Goal: Task Accomplishment & Management: Manage account settings

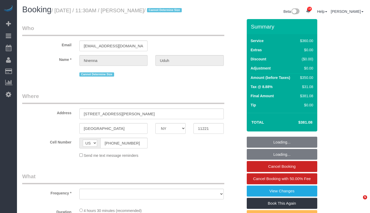
select select "NY"
select select "string:stripe-pm_1S2jdK4VGloSiKo7cVBAs5ni"
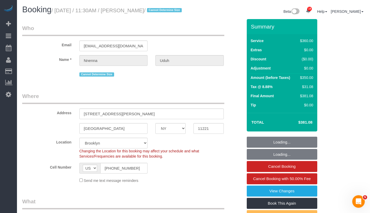
select select "object:1096"
select select "270"
select select "number:58"
select select "number:73"
select select "number:15"
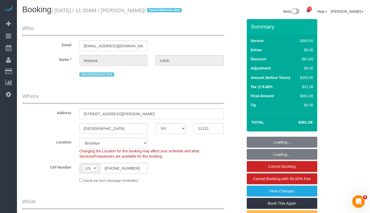
select select "number:5"
click at [169, 11] on small "/ September 15, 2025 / 11:30AM / Nnenna Uduh / Cannot Determine Size" at bounding box center [117, 11] width 132 height 6
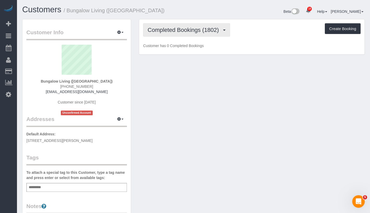
click at [179, 33] on button "Completed Bookings (1802)" at bounding box center [186, 29] width 87 height 13
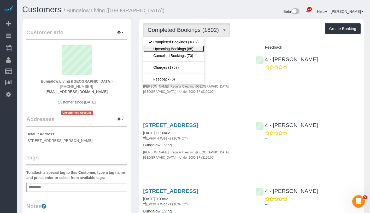
click at [178, 48] on link "Upcoming Bookings (85)" at bounding box center [173, 48] width 60 height 7
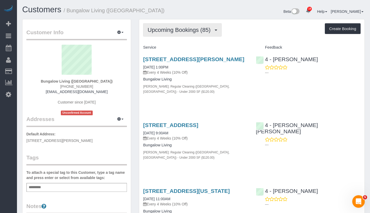
click at [202, 32] on span "Upcoming Bookings (85)" at bounding box center [179, 30] width 65 height 7
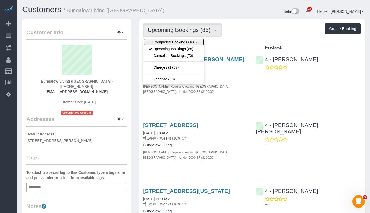
click at [193, 40] on link "Completed Bookings (1802)" at bounding box center [173, 42] width 60 height 7
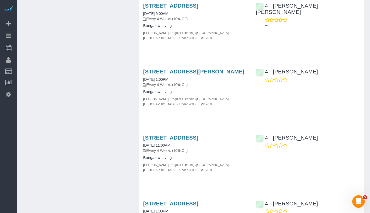
scroll to position [861, 0]
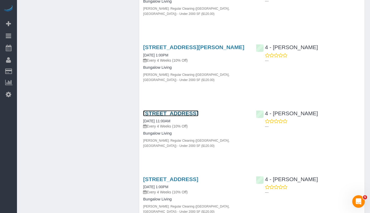
click at [182, 110] on link "8 Germania St, Jamaica Plain, MA 02130" at bounding box center [170, 113] width 55 height 6
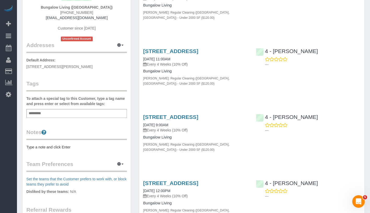
scroll to position [0, 0]
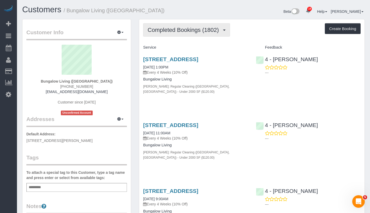
click at [174, 31] on span "Completed Bookings (1802)" at bounding box center [184, 30] width 74 height 7
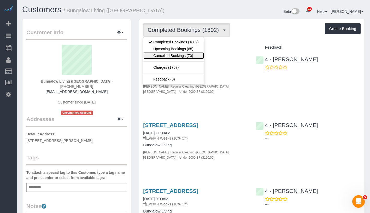
click at [168, 55] on link "Cancelled Bookings (70)" at bounding box center [173, 55] width 60 height 7
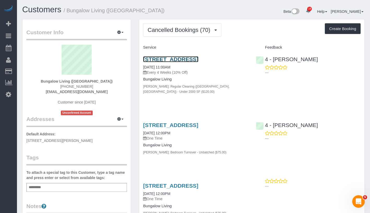
click at [190, 59] on link "8 Germania St, Jamaica Plain, MA 02130" at bounding box center [170, 59] width 55 height 6
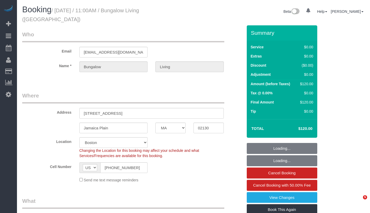
select select "MA"
select select "number:89"
select select "number:90"
select select "number:15"
select select "number:7"
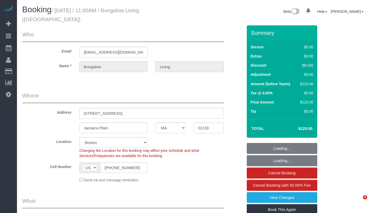
select select "number:21"
select select "object:1185"
select select "spot1"
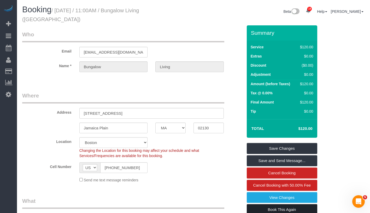
click at [304, 204] on link "Book This Again" at bounding box center [281, 209] width 70 height 11
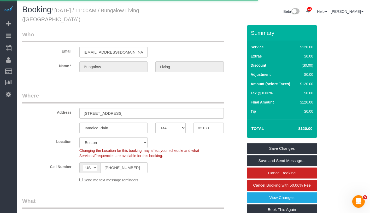
select select "MA"
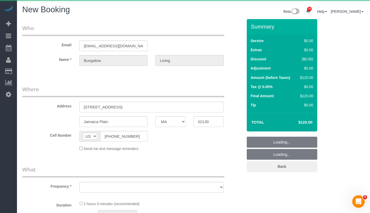
select select "string:stripe"
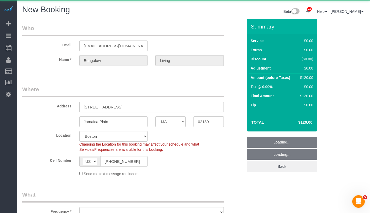
select select "object:1646"
select select "number:89"
select select "number:90"
select select "number:15"
select select "number:7"
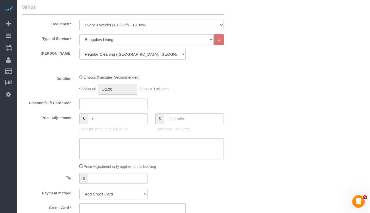
scroll to position [197, 0]
click at [149, 23] on select "One Time Weekly (20% Off) - 20.00% Every 2 Weeks (15% Off) - 15.00% Every 4 Wee…" at bounding box center [151, 24] width 144 height 11
select select "object:1884"
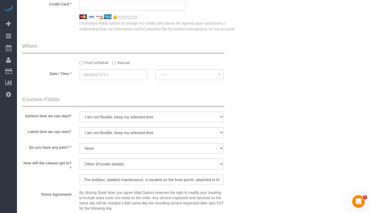
scroll to position [334, 0]
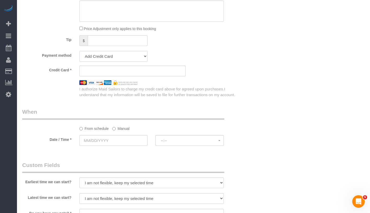
click at [117, 53] on select "Add Credit Card Cash Check Paypal" at bounding box center [113, 56] width 68 height 11
select select "string:paypal"
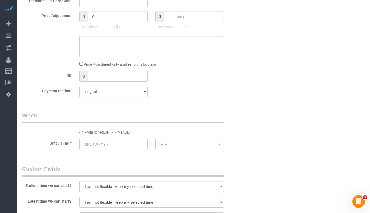
scroll to position [332, 0]
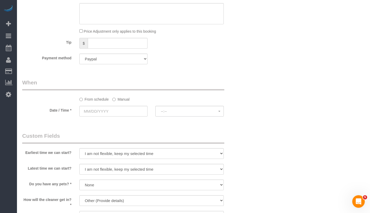
click at [122, 99] on label "Manual" at bounding box center [120, 98] width 17 height 7
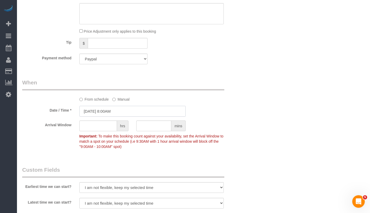
click at [133, 110] on input "09/15/2025 8:00AM" at bounding box center [132, 111] width 106 height 11
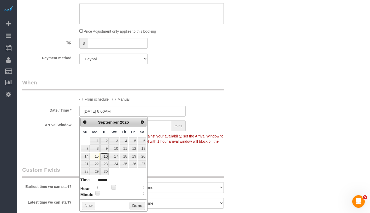
click at [105, 157] on link "16" at bounding box center [104, 156] width 8 height 7
type input "09/16/2025 9:00AM"
type input "******"
type input "09/16/2025 10:00AM"
type input "*******"
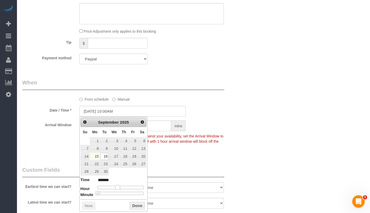
type input "09/16/2025 11:00AM"
type input "*******"
type input "09/16/2025 12:00PM"
type input "*******"
type input "09/16/2025 1:00PM"
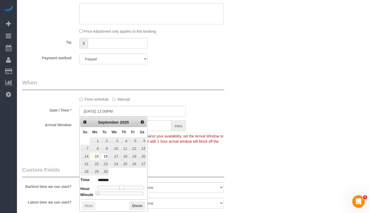
type input "******"
drag, startPoint x: 112, startPoint y: 186, endPoint x: 122, endPoint y: 186, distance: 9.7
click at [122, 186] on span at bounding box center [121, 187] width 5 height 5
type input "09/16/2025 12:00PM"
type input "*******"
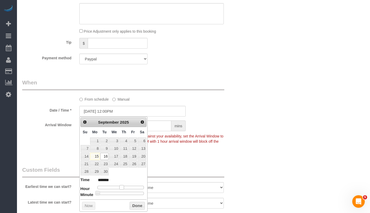
click at [120, 186] on span at bounding box center [121, 187] width 5 height 5
click at [141, 205] on button "Done" at bounding box center [136, 205] width 15 height 8
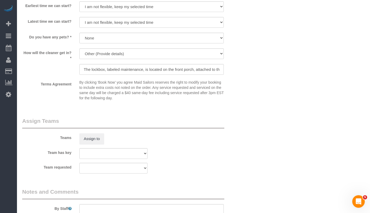
scroll to position [512, 0]
click at [206, 70] on input "The lockbox, labeled maintenance, is located on the front porch, attached to th…" at bounding box center [151, 69] width 144 height 11
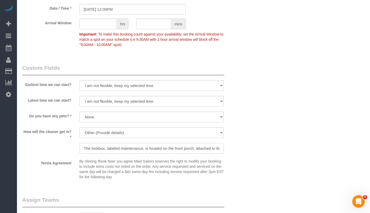
scroll to position [439, 0]
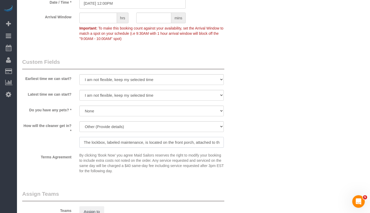
click at [126, 140] on input "The lockbox, labeled maintenance, is located on the front porch, attached to th…" at bounding box center [151, 142] width 144 height 11
click at [169, 142] on input "The lockbox, labeled maintenance, is located on the front porch, attached to th…" at bounding box center [151, 142] width 144 height 11
click at [188, 142] on input "The lockbox, labeled maintenance, is located on the front porch, attached to th…" at bounding box center [151, 142] width 144 height 11
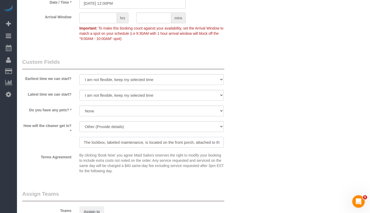
click at [166, 143] on input "The lockbox, labeled maintenance, is located on the front porch, attached to th…" at bounding box center [151, 142] width 144 height 11
paste input "he key is in a pot in front of the door. They couldn't access the lockbox so th…"
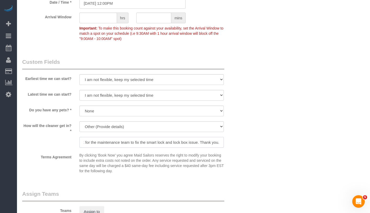
click at [94, 138] on input "he key is in a pot in front of the door. They couldn't access the lockbox so th…" at bounding box center [151, 142] width 144 height 11
click at [106, 140] on input "he key is in a pot in front of the door. They couldn't access the lockbox so th…" at bounding box center [151, 142] width 144 height 11
drag, startPoint x: 166, startPoint y: 143, endPoint x: 148, endPoint y: 143, distance: 17.5
click at [148, 143] on input "he key is in a pot in front of the door. They couldn't access the lockbox so th…" at bounding box center [151, 142] width 144 height 11
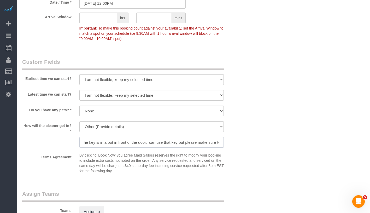
click at [105, 142] on input "he key is in a pot in front of the door. can use that key but please make sure …" at bounding box center [151, 142] width 144 height 11
drag, startPoint x: 153, startPoint y: 142, endPoint x: 140, endPoint y: 143, distance: 12.6
click at [140, 143] on input "The key is in a pot in front of the door. can use that key but please make sure…" at bounding box center [151, 142] width 144 height 11
click at [183, 142] on input "The key is in a pot in front of the door. Please make sure to return it there w…" at bounding box center [151, 142] width 144 height 11
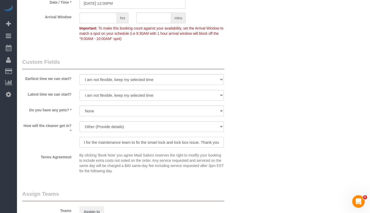
scroll to position [0, 154]
drag, startPoint x: 164, startPoint y: 142, endPoint x: 224, endPoint y: 141, distance: 60.8
click at [224, 141] on div "We'll let you in. Doorman/Front Desk has the key. Other (Provide details) The k…" at bounding box center [151, 134] width 152 height 27
click at [215, 142] on input "The key is in a pot in front of the door. Please make sure to return it there a…" at bounding box center [151, 142] width 144 height 11
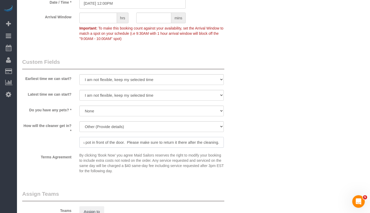
scroll to position [0, 0]
click at [176, 141] on input "The key is in a pot in front of the door. Please make sure to return it there a…" at bounding box center [151, 142] width 144 height 11
click at [201, 141] on input "The key is in a pot in front of the door. Please make sure to return it there a…" at bounding box center [151, 142] width 144 height 11
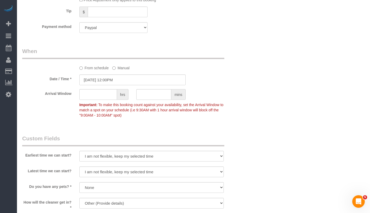
scroll to position [352, 0]
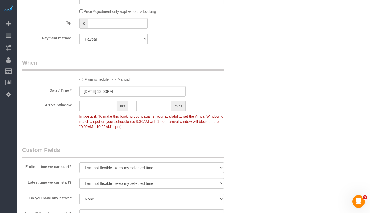
type input "The key is in a pot in front of the door. Please make sure to return it there a…"
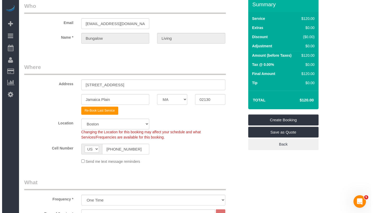
scroll to position [0, 0]
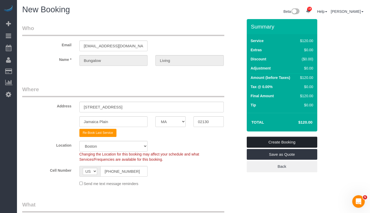
click at [304, 142] on link "Create Booking" at bounding box center [281, 141] width 70 height 11
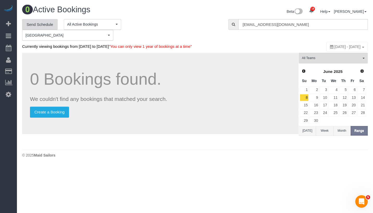
click at [37, 26] on link "Send Schedule" at bounding box center [39, 24] width 35 height 11
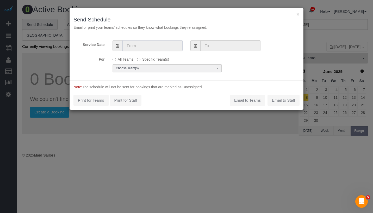
click at [157, 40] on input "text" at bounding box center [153, 45] width 60 height 11
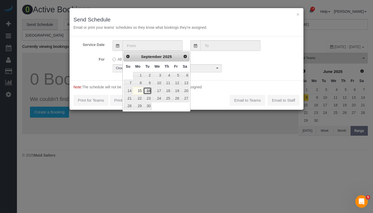
click at [147, 90] on link "16" at bounding box center [147, 90] width 8 height 7
type input "09/16/2025"
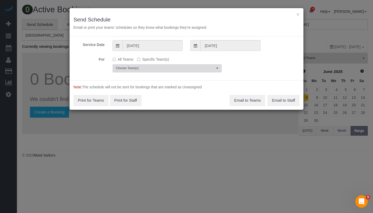
click at [152, 68] on span "Choose Team(s)" at bounding box center [165, 68] width 99 height 4
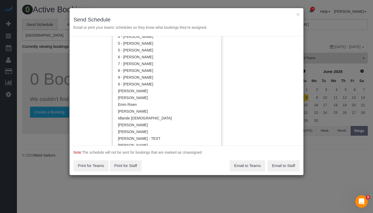
scroll to position [595, 0]
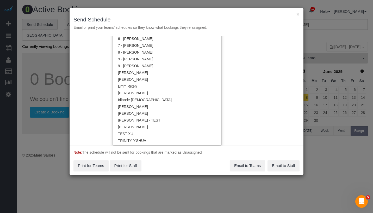
click at [59, 52] on div "× Send Schedule Email or print your teams' schedules so they know what bookings…" at bounding box center [186, 106] width 373 height 213
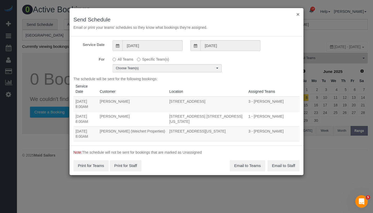
click at [299, 13] on button "×" at bounding box center [298, 13] width 3 height 5
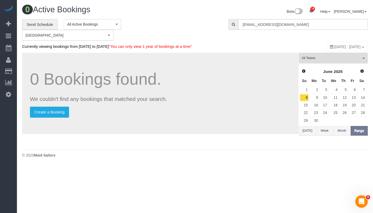
click at [82, 35] on span "[GEOGRAPHIC_DATA]" at bounding box center [66, 35] width 81 height 5
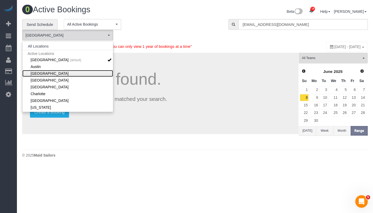
click at [87, 73] on link "[GEOGRAPHIC_DATA]" at bounding box center [67, 73] width 91 height 7
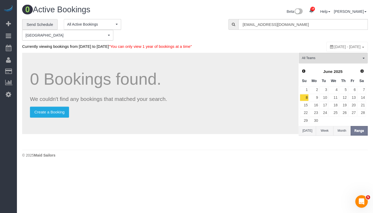
click at [189, 70] on h1 "0 Bookings found." at bounding box center [160, 79] width 261 height 18
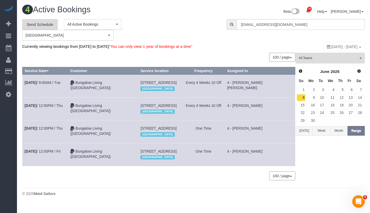
click at [42, 25] on link "Send Schedule" at bounding box center [39, 24] width 35 height 11
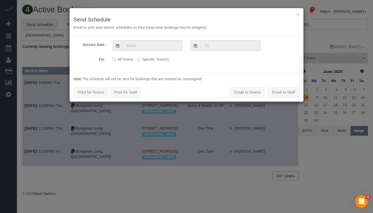
click at [141, 58] on label "Specific Team(s)" at bounding box center [153, 58] width 32 height 7
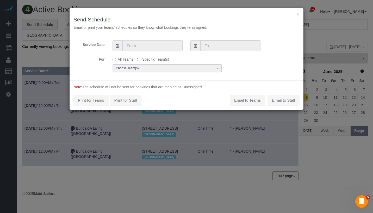
click at [153, 45] on input "text" at bounding box center [153, 45] width 60 height 11
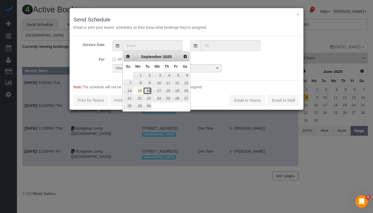
click at [148, 88] on link "16" at bounding box center [147, 90] width 8 height 7
type input "09/16/2025"
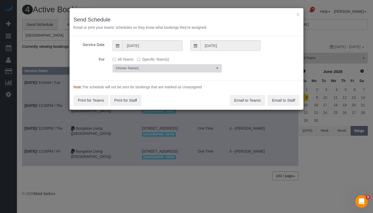
click at [152, 68] on span "Choose Team(s)" at bounding box center [165, 68] width 99 height 4
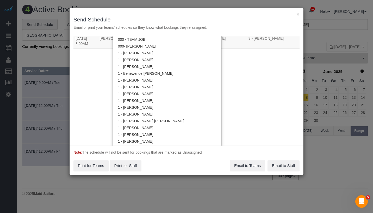
scroll to position [101, 0]
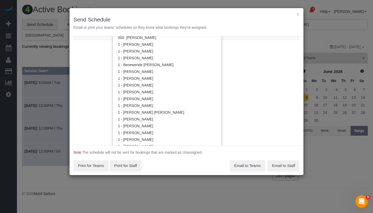
click at [239, 94] on div "Service Date 09/16/2025 09/16/2025 For All Teams Specific Team(s) Choose Team(s…" at bounding box center [187, 90] width 234 height 109
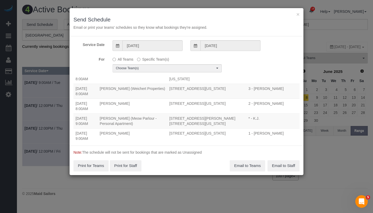
scroll to position [43, 0]
click at [146, 70] on span "Choose Team(s)" at bounding box center [165, 68] width 99 height 4
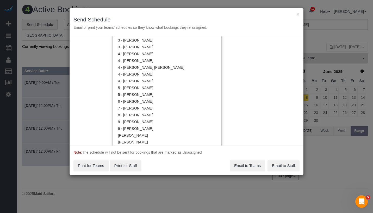
scroll to position [532, 0]
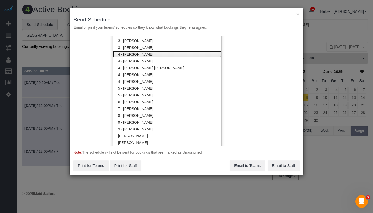
click at [165, 54] on link "4 - Daniela Ferreira Alves" at bounding box center [167, 54] width 109 height 7
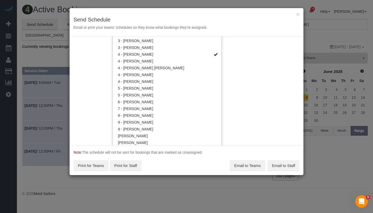
click at [254, 51] on div "Service Date 09/16/2025 09/16/2025 For All Teams Specific Team(s) 4 - Daniela F…" at bounding box center [187, 90] width 234 height 109
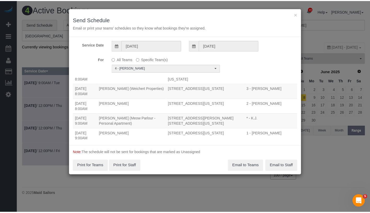
scroll to position [0, 0]
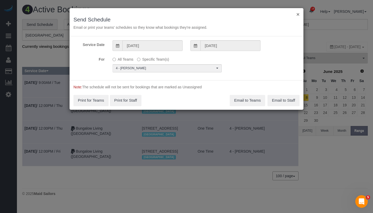
click at [300, 15] on button "×" at bounding box center [298, 13] width 3 height 5
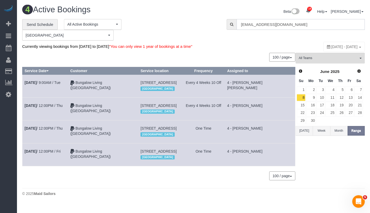
click at [316, 23] on input "bungalow-boston@maidsailors.com" at bounding box center [300, 24] width 128 height 11
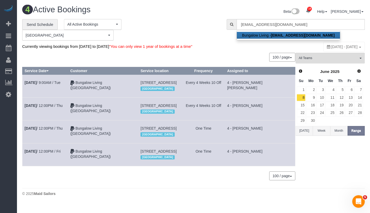
click at [302, 31] on ul "Bungalow Living - bungalow-boston@maidsailors.com" at bounding box center [288, 35] width 104 height 10
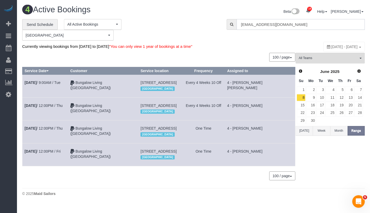
click at [326, 27] on input "bungalow-boston@maidsailors.com" at bounding box center [300, 24] width 128 height 11
type input "bungalow-boston@maidsailors.com"
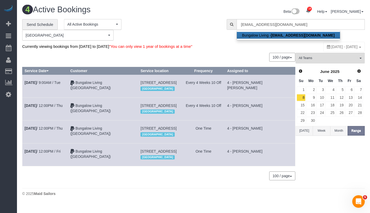
click at [308, 32] on link "Bungalow Living - bungalow-boston@maidsailors.com" at bounding box center [288, 35] width 103 height 7
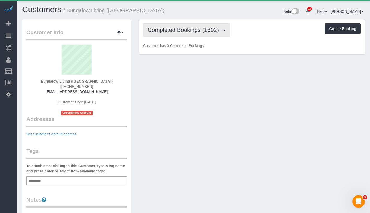
click at [183, 28] on span "Completed Bookings (1802)" at bounding box center [184, 30] width 74 height 7
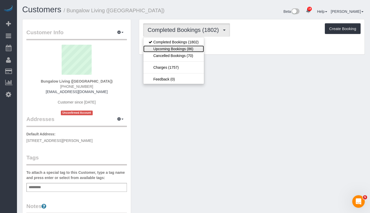
click at [180, 50] on link "Upcoming Bookings (86)" at bounding box center [173, 48] width 60 height 7
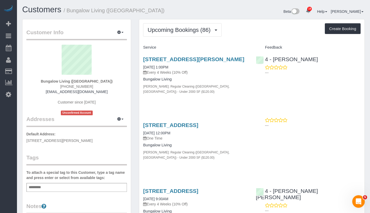
click at [161, 136] on div "8 Germania St, Jamaica Plain, MA 02130 09/16/2025 12:00PM One Time" at bounding box center [195, 131] width 105 height 19
click at [158, 141] on p "One Time" at bounding box center [195, 137] width 105 height 5
click at [152, 135] on link "09/16/2025 12:00PM" at bounding box center [156, 133] width 27 height 4
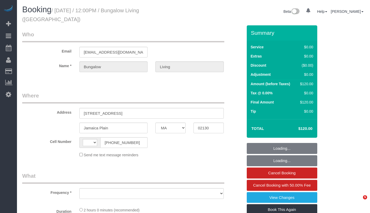
select select "MA"
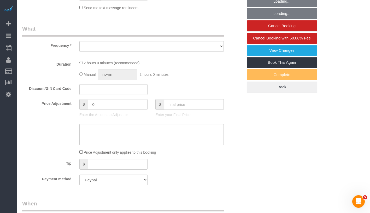
select select "object:517"
select select "number:89"
select select "number:90"
select select "number:15"
select select "number:7"
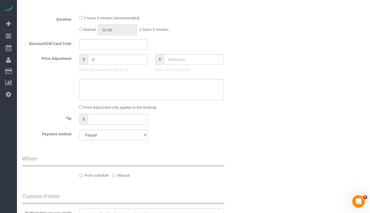
select select "string:US"
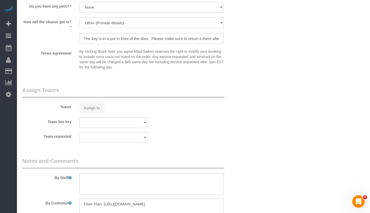
select select "object:1017"
select select "spot1"
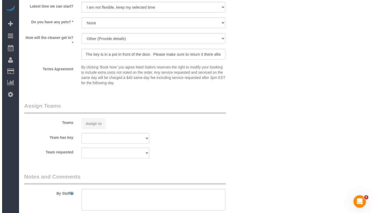
scroll to position [498, 0]
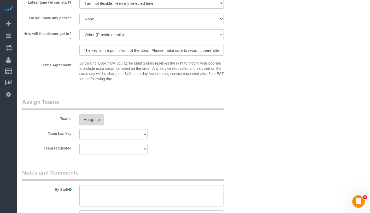
click at [86, 118] on button "Assign to" at bounding box center [91, 119] width 25 height 11
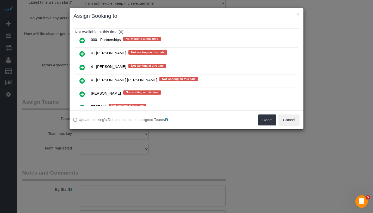
scroll to position [77, 0]
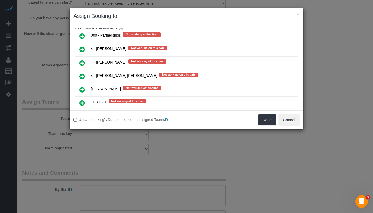
click at [82, 49] on icon at bounding box center [82, 49] width 5 height 6
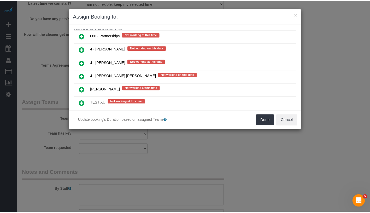
scroll to position [89, 0]
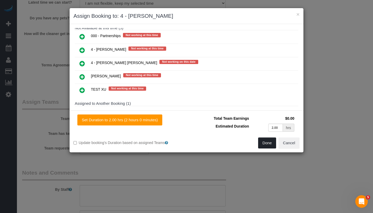
click at [269, 142] on button "Done" at bounding box center [267, 142] width 18 height 11
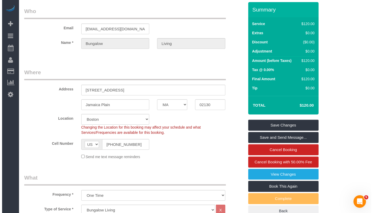
scroll to position [0, 0]
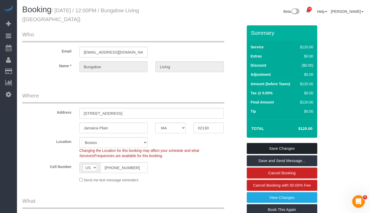
click at [300, 147] on link "Save Changes" at bounding box center [281, 148] width 70 height 11
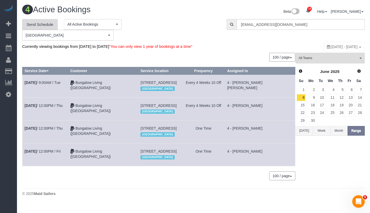
click at [44, 24] on link "Send Schedule" at bounding box center [39, 24] width 35 height 11
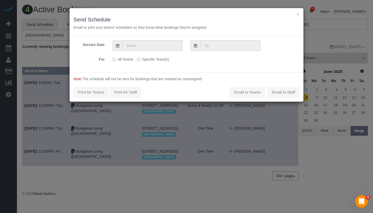
click at [145, 61] on label "Specific Team(s)" at bounding box center [153, 58] width 32 height 7
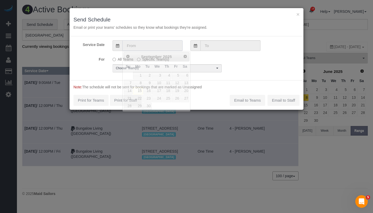
click at [156, 49] on input "text" at bounding box center [153, 45] width 60 height 11
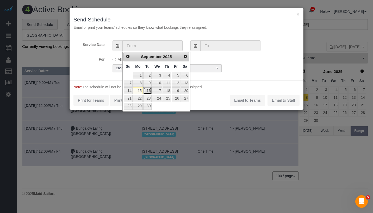
click at [147, 90] on link "16" at bounding box center [147, 90] width 8 height 7
type input "09/16/2025"
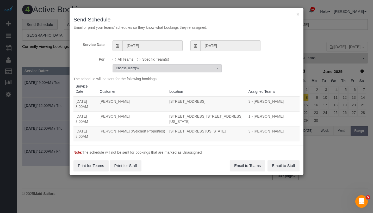
click at [165, 68] on span "Choose Team(s)" at bounding box center [165, 68] width 99 height 4
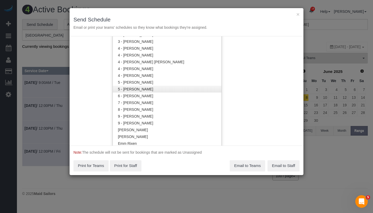
scroll to position [515, 0]
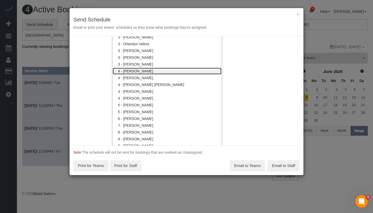
click at [159, 72] on link "4 - Daniela Ferreira Alves" at bounding box center [167, 71] width 109 height 7
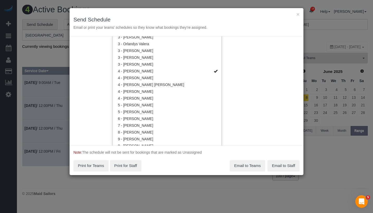
click at [235, 58] on div "Service Date 09/16/2025 09/16/2025 For All Teams Specific Team(s) 4 - Daniela F…" at bounding box center [187, 90] width 234 height 109
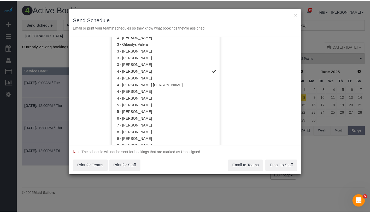
scroll to position [0, 0]
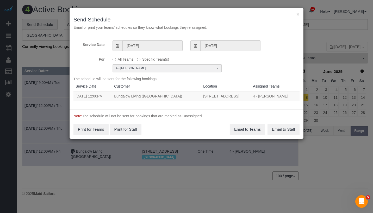
drag, startPoint x: 75, startPoint y: 95, endPoint x: 244, endPoint y: 97, distance: 168.2
click at [244, 97] on tr "09/16/2025 12:00PM Bungalow Living (Boston) 8 Germania St, Jamaica Plain, MA 02…" at bounding box center [187, 96] width 226 height 10
copy tr "09/16/2025 12:00PM Bungalow Living (Boston) 8 Germania St, Jamaica Plain, MA 02…"
click at [243, 128] on button "Email to Teams" at bounding box center [247, 129] width 35 height 11
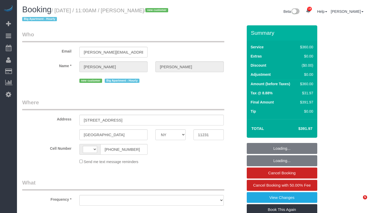
select select "NY"
select select "270"
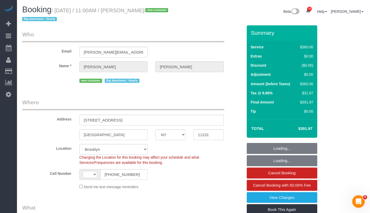
select select "string:[GEOGRAPHIC_DATA]"
select select "string:stripe-pm_1S6sWX4VGloSiKo7sklNF0lt"
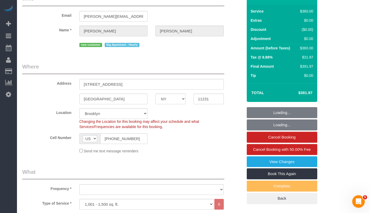
scroll to position [132, 0]
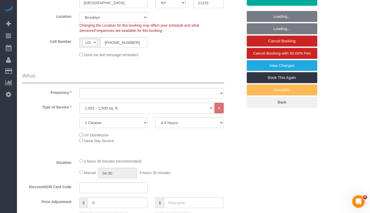
select select "object:882"
select select "spot1"
select select "number:59"
select select "number:75"
select select "number:15"
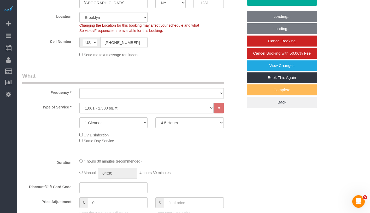
select select "number:5"
select select "object:1424"
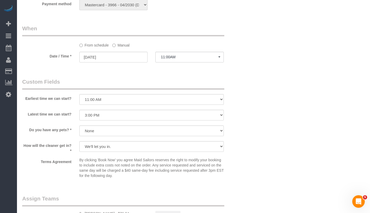
scroll to position [439, 0]
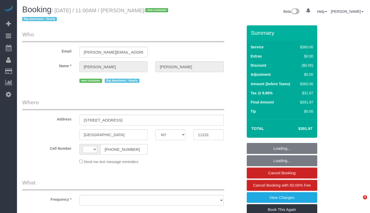
select select "NY"
select select "string:US"
select select "object:799"
select select "spot1"
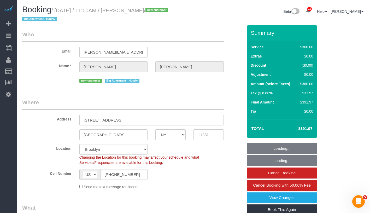
select select "string:stripe-pm_1S6sWX4VGloSiKo7sklNF0lt"
select select "270"
select select "number:59"
select select "number:75"
select select "number:15"
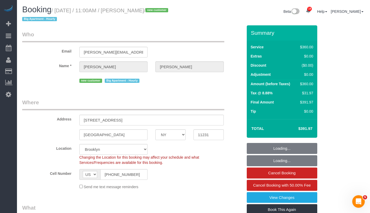
select select "number:5"
select select "spot41"
select select "object:1424"
drag, startPoint x: 137, startPoint y: 12, endPoint x: 181, endPoint y: 10, distance: 44.1
click at [181, 10] on h1 "Booking / September 15, 2025 / 11:00AM / Anna Nalbandian / new customer Big Apa…" at bounding box center [105, 14] width 167 height 18
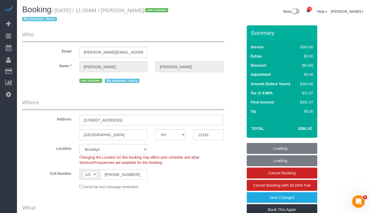
copy small "Anna Nalbandian /"
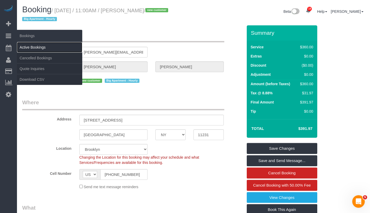
click at [30, 46] on link "Active Bookings" at bounding box center [49, 47] width 65 height 10
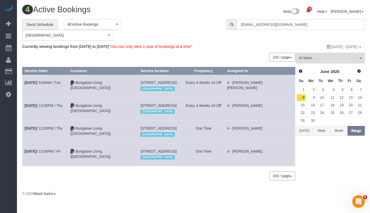
click at [258, 27] on input "[EMAIL_ADDRESS][DOMAIN_NAME]" at bounding box center [300, 24] width 128 height 11
paste input "Anna Nalbandian /"
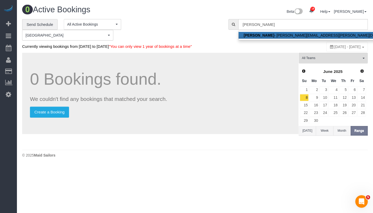
click at [265, 35] on strong "Anna Nalbandian" at bounding box center [259, 35] width 31 height 4
type input "anna.nalbandian@gmail.com"
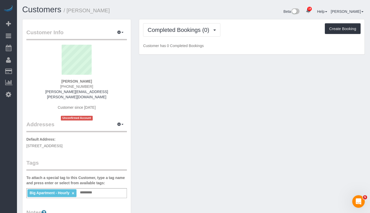
click at [110, 188] on div "Big Apartment - Hourly × Add a tag" at bounding box center [76, 193] width 100 height 10
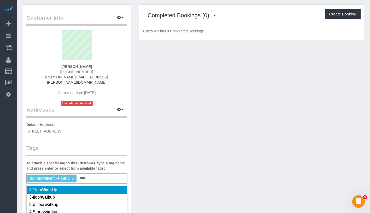
scroll to position [85, 0]
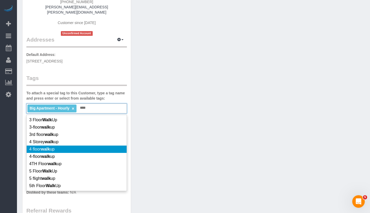
type input "****"
click at [86, 145] on li "4 floor walk up" at bounding box center [77, 148] width 100 height 7
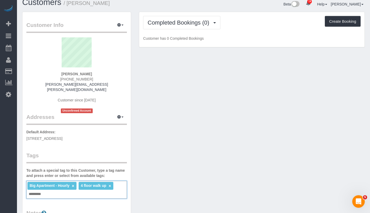
scroll to position [0, 0]
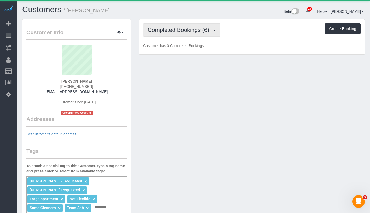
click at [176, 30] on span "Completed Bookings (6)" at bounding box center [179, 30] width 64 height 7
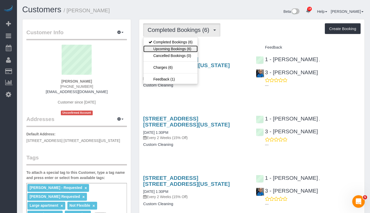
click at [175, 47] on link "Upcoming Bookings (6)" at bounding box center [170, 48] width 54 height 7
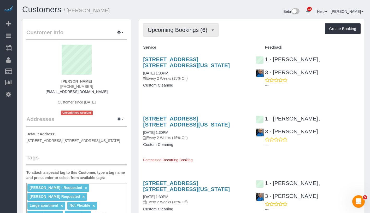
click at [163, 32] on span "Upcoming Bookings (6)" at bounding box center [178, 30] width 62 height 7
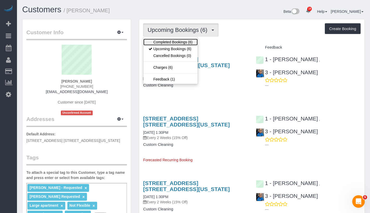
click at [167, 41] on link "Completed Bookings (6)" at bounding box center [170, 42] width 54 height 7
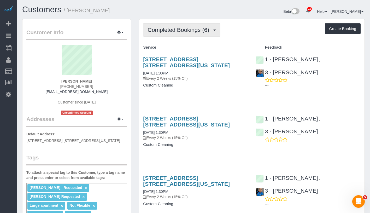
click at [183, 32] on span "Completed Bookings (6)" at bounding box center [179, 30] width 64 height 7
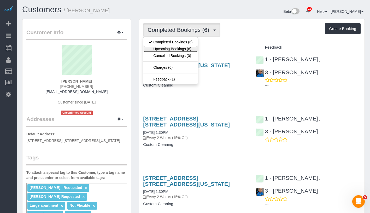
click at [180, 51] on link "Upcoming Bookings (6)" at bounding box center [170, 48] width 54 height 7
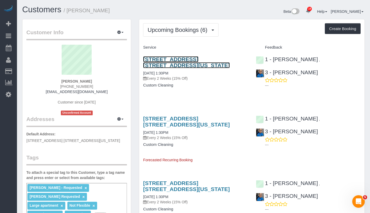
click at [221, 61] on link "[STREET_ADDRESS] [STREET_ADDRESS][US_STATE]" at bounding box center [186, 62] width 87 height 12
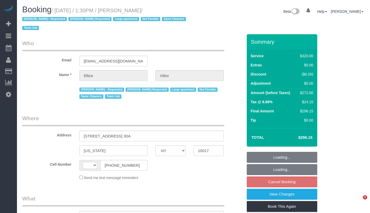
select select "NY"
select select "string:[GEOGRAPHIC_DATA]"
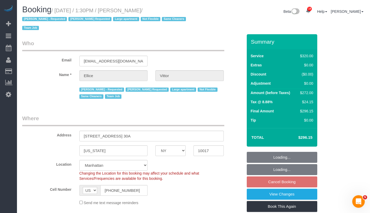
select select "object:950"
select select "string:stripe-pm_1RY6uz4VGloSiKo7sBfzYHna"
select select "2"
select select "number:62"
select select "number:75"
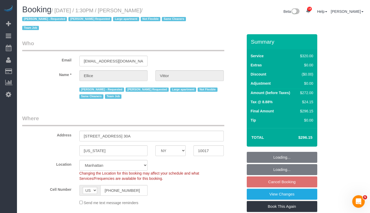
select select "number:15"
select select "number:6"
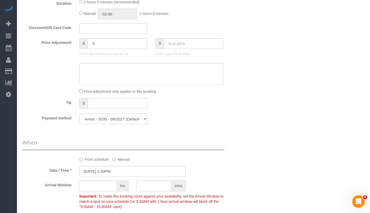
scroll to position [376, 0]
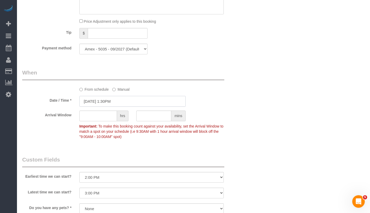
click at [106, 104] on input "[DATE] 1:30PM" at bounding box center [132, 101] width 106 height 11
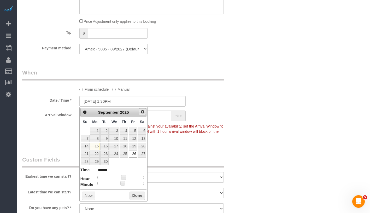
click at [142, 112] on span "Next" at bounding box center [142, 112] width 4 height 4
click at [247, 82] on div "Who Email [EMAIL_ADDRESS][DOMAIN_NAME] Name * [GEOGRAPHIC_DATA][PERSON_NAME] [P…" at bounding box center [193, 63] width 342 height 810
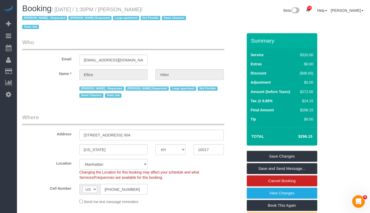
scroll to position [0, 0]
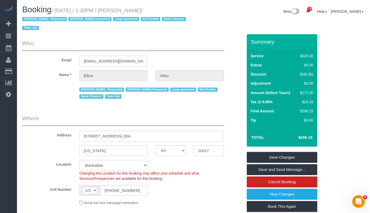
drag, startPoint x: 58, startPoint y: 11, endPoint x: 162, endPoint y: 11, distance: 104.1
click at [162, 11] on small "/ [DATE] / 1:30PM / [PERSON_NAME] / [PERSON_NAME] - Requested [PERSON_NAME] Req…" at bounding box center [104, 19] width 165 height 23
copy small "[DATE] / 1:30PM / [PERSON_NAME] /"
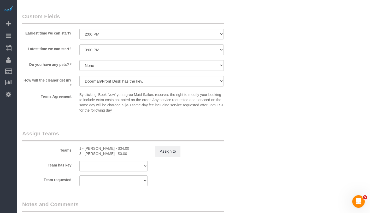
scroll to position [658, 0]
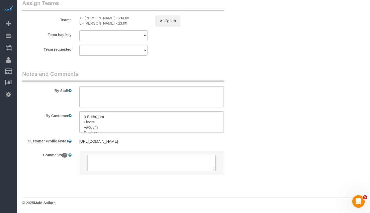
drag, startPoint x: 79, startPoint y: 10, endPoint x: 114, endPoint y: 16, distance: 35.5
click at [114, 16] on div "1 - [PERSON_NAME] - $34.00 3 - [PERSON_NAME] - $0.00" at bounding box center [113, 20] width 76 height 10
copy div "1 - [PERSON_NAME] - $34.00 3 - [PERSON_NAME]"
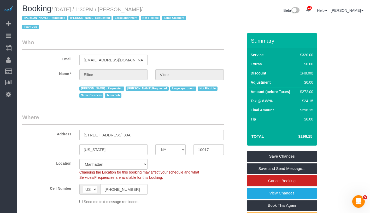
scroll to position [0, 0]
